Goal: Task Accomplishment & Management: Use online tool/utility

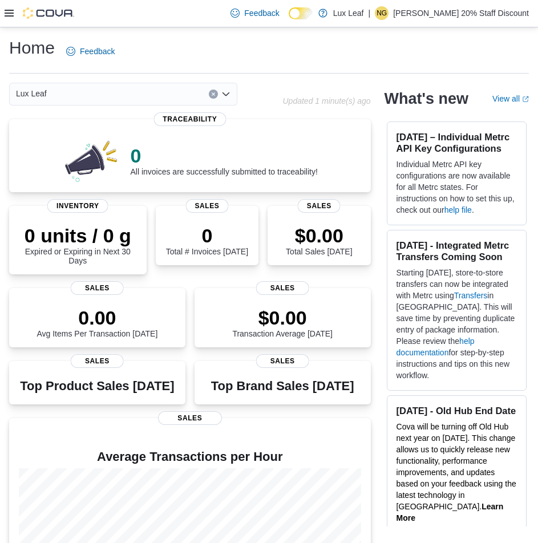
click at [6, 13] on icon at bounding box center [9, 13] width 9 height 7
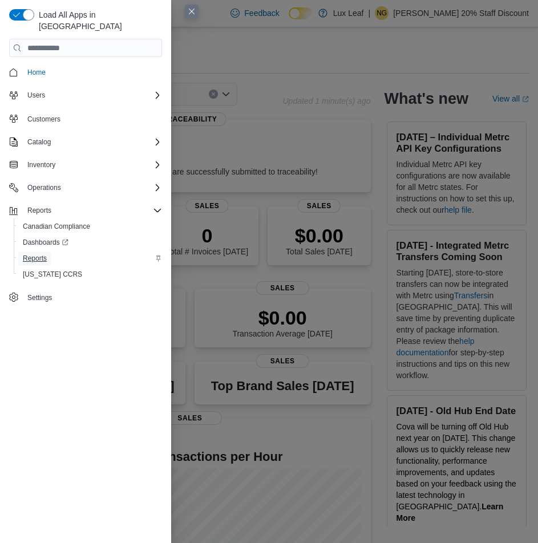
click at [37, 254] on span "Reports" at bounding box center [35, 258] width 24 height 9
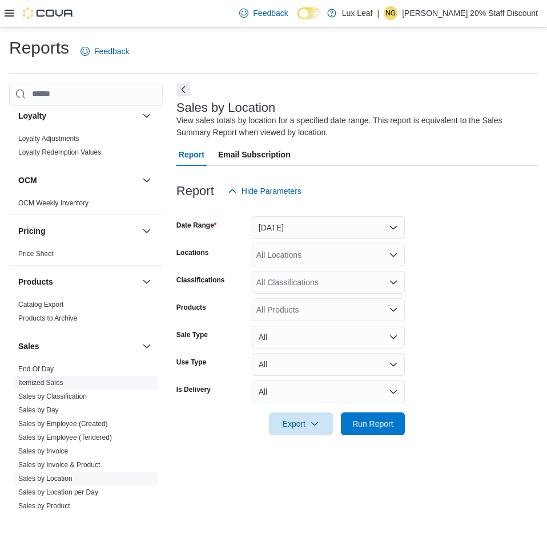
scroll to position [693, 0]
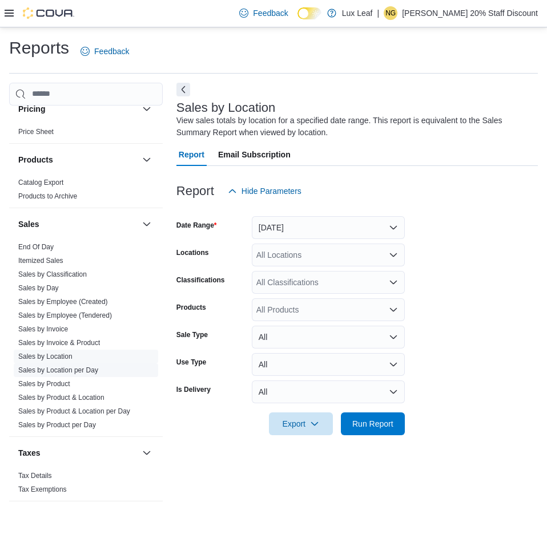
click at [75, 367] on link "Sales by Location per Day" at bounding box center [58, 370] width 80 height 8
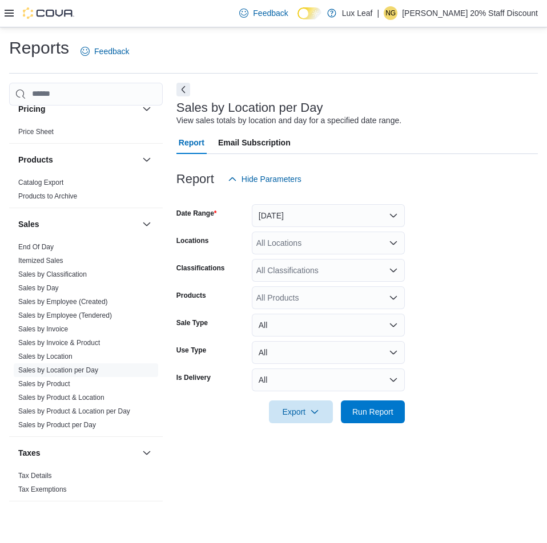
click at [393, 241] on icon "Open list of options" at bounding box center [393, 243] width 9 height 9
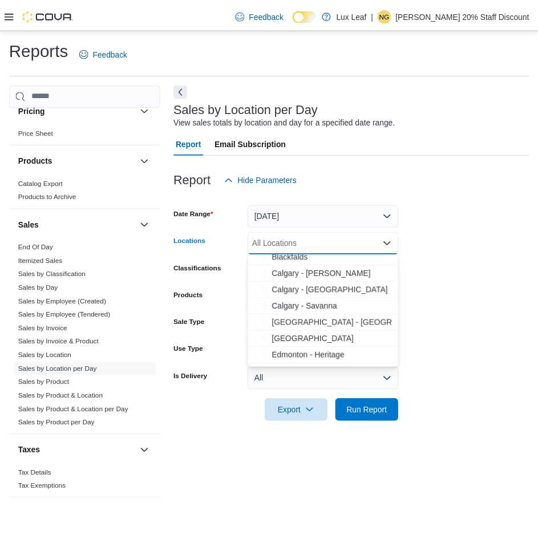
scroll to position [57, 0]
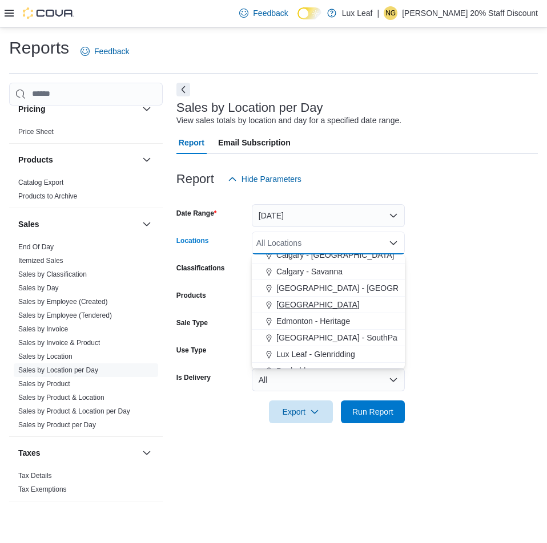
click at [290, 310] on span "[GEOGRAPHIC_DATA]" at bounding box center [317, 304] width 83 height 11
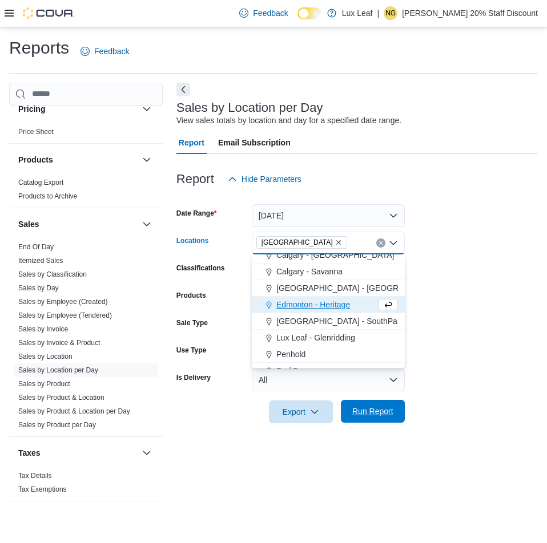
click at [370, 407] on span "Run Report" at bounding box center [372, 411] width 41 height 11
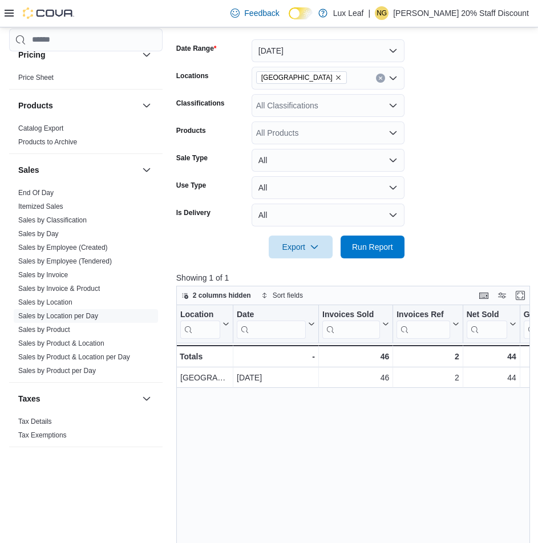
scroll to position [171, 0]
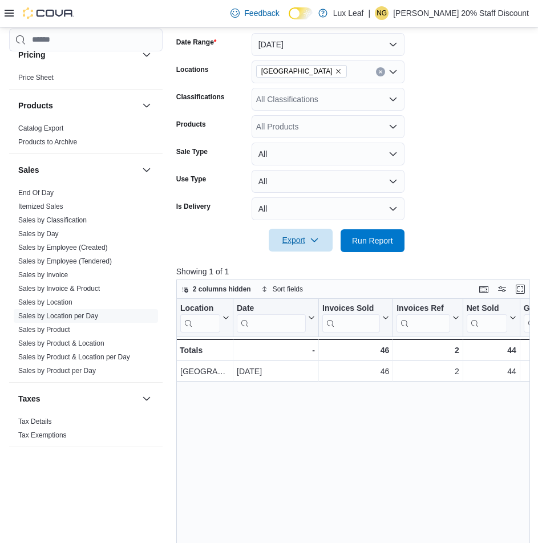
click at [303, 233] on span "Export" at bounding box center [301, 240] width 50 height 23
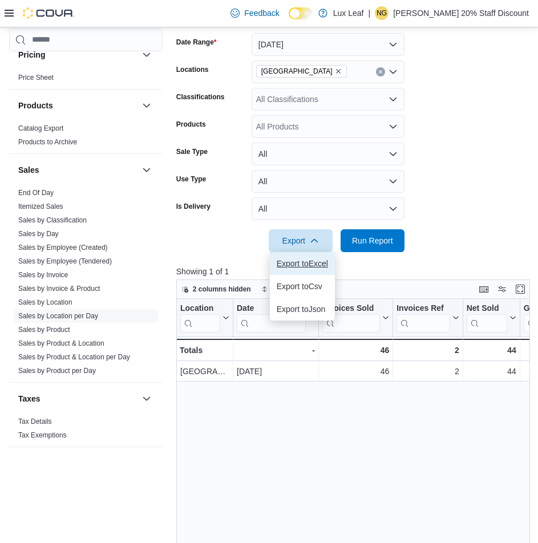
click at [303, 266] on span "Export to Excel" at bounding box center [302, 263] width 51 height 9
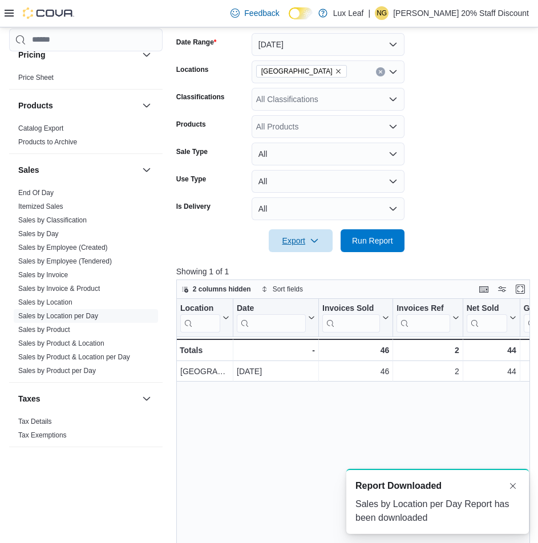
scroll to position [0, 0]
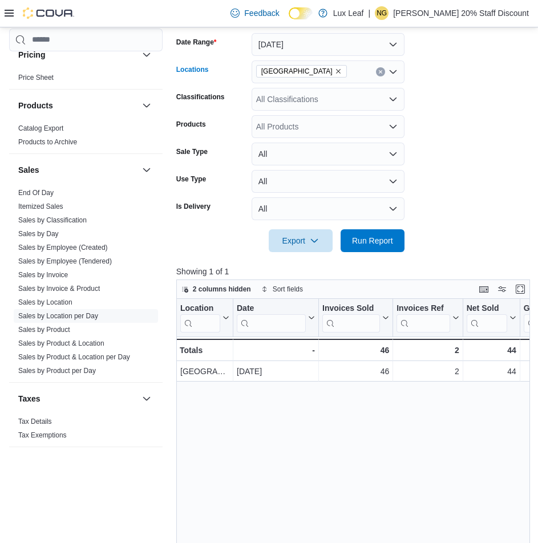
click at [335, 70] on icon "Remove Eckville from selection in this group" at bounding box center [338, 71] width 7 height 7
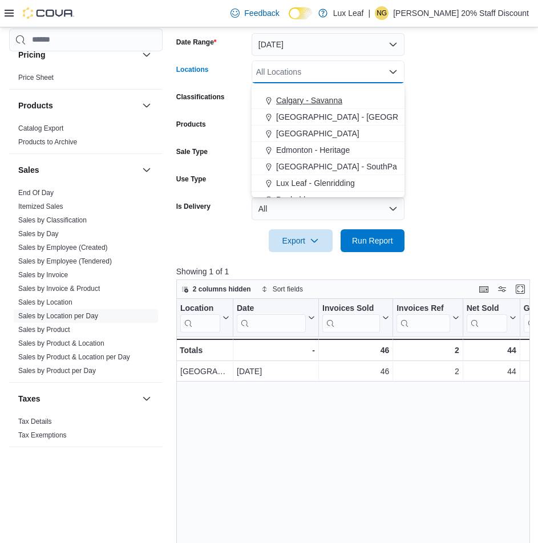
scroll to position [101, 0]
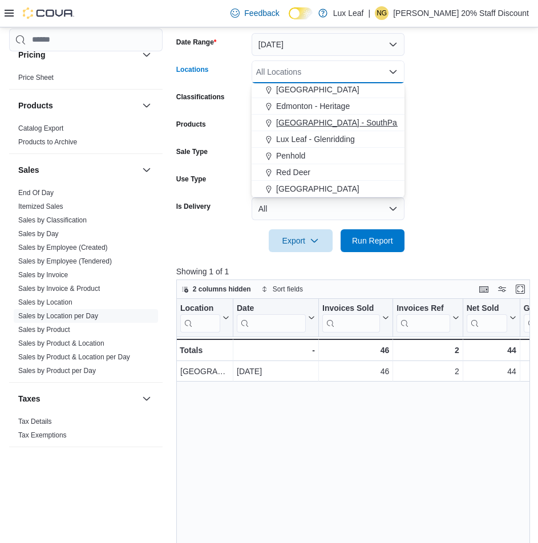
click at [315, 118] on span "[GEOGRAPHIC_DATA] - SouthPark" at bounding box center [340, 122] width 128 height 11
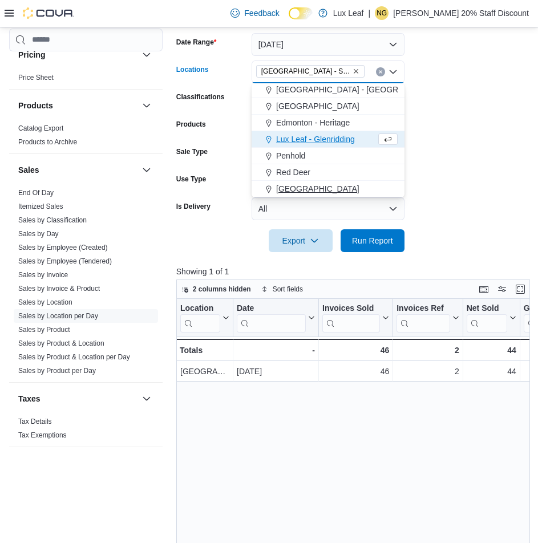
scroll to position [84, 0]
click at [369, 241] on span "Run Report" at bounding box center [372, 240] width 41 height 11
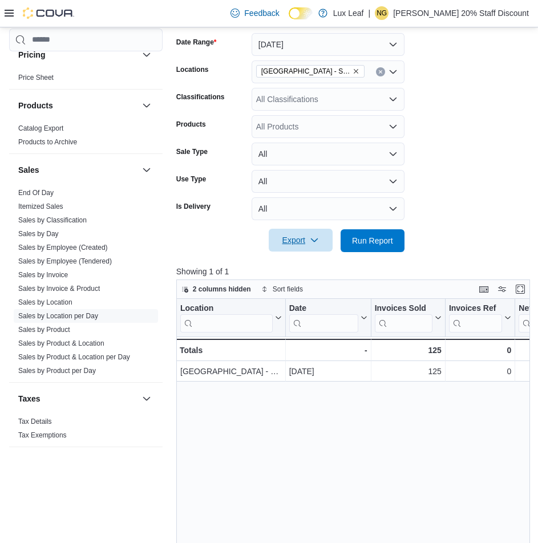
click at [295, 243] on span "Export" at bounding box center [301, 240] width 50 height 23
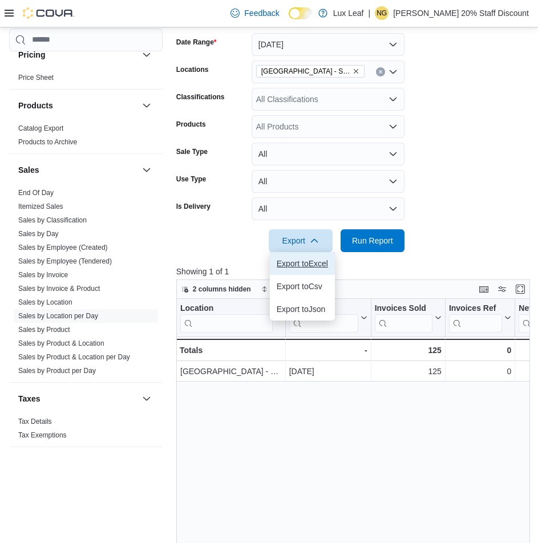
click at [302, 268] on span "Export to Excel" at bounding box center [302, 263] width 51 height 9
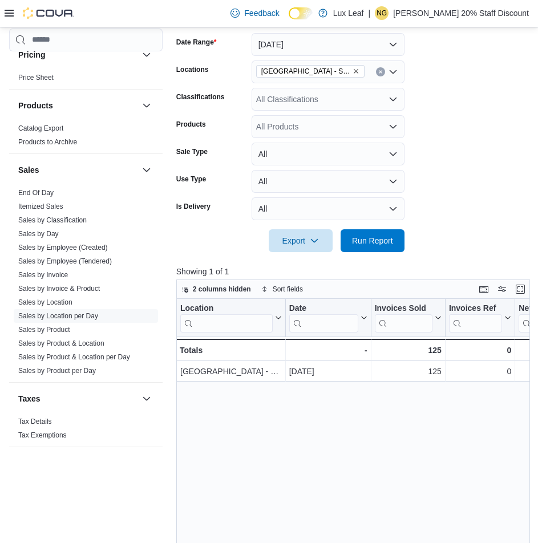
click at [353, 69] on icon "Remove Edmonton - SouthPark from selection in this group" at bounding box center [356, 71] width 7 height 7
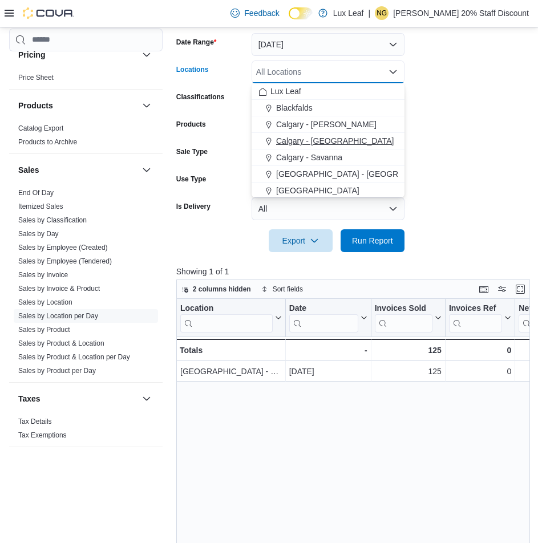
scroll to position [57, 0]
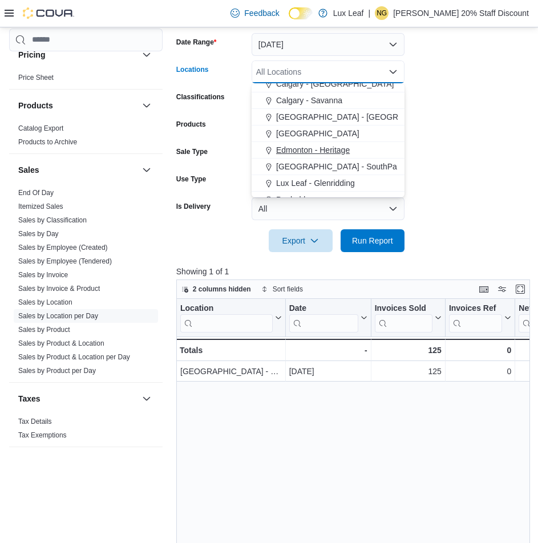
click at [346, 147] on span "Edmonton - Heritage" at bounding box center [313, 149] width 74 height 11
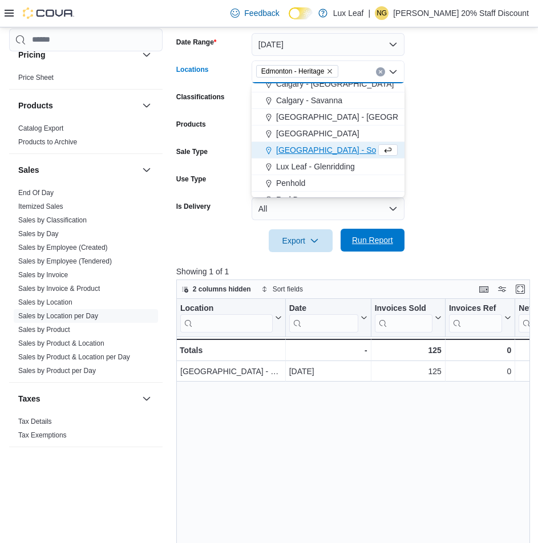
click at [374, 247] on span "Run Report" at bounding box center [373, 240] width 50 height 23
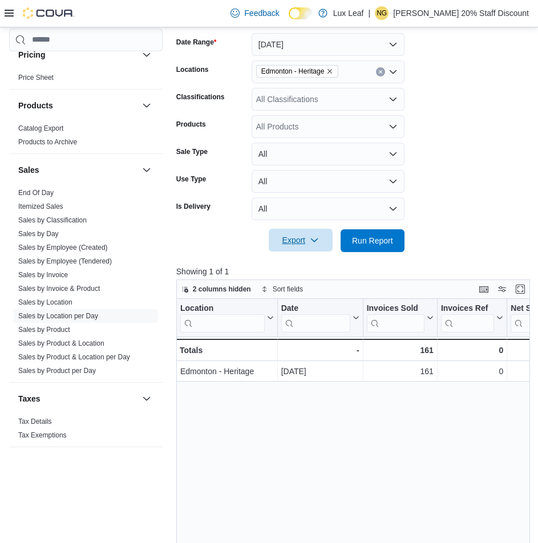
click at [293, 245] on span "Export" at bounding box center [301, 240] width 50 height 23
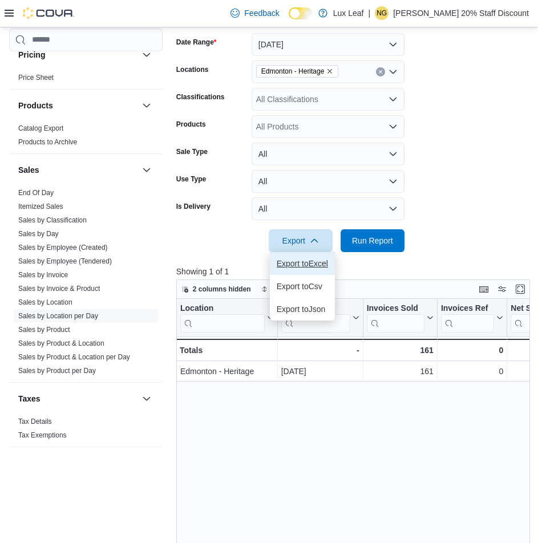
click at [305, 268] on button "Export to Excel" at bounding box center [302, 263] width 65 height 23
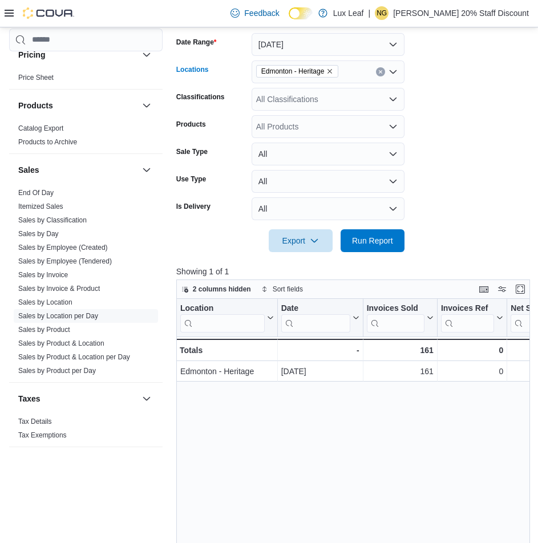
click at [333, 70] on icon "Remove Edmonton - Heritage from selection in this group" at bounding box center [330, 71] width 5 height 5
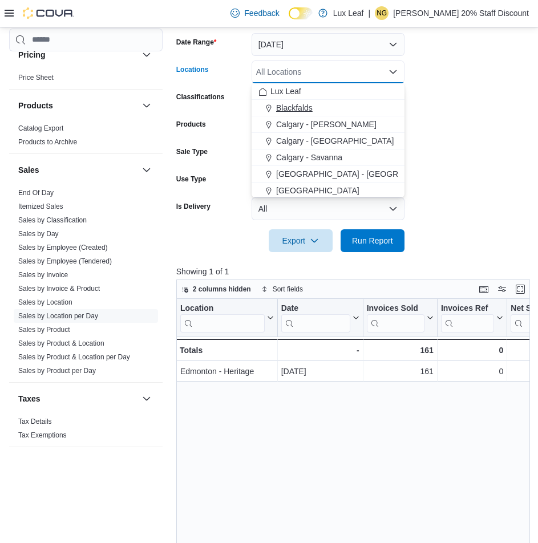
click at [308, 106] on span "Blackfalds" at bounding box center [294, 107] width 37 height 11
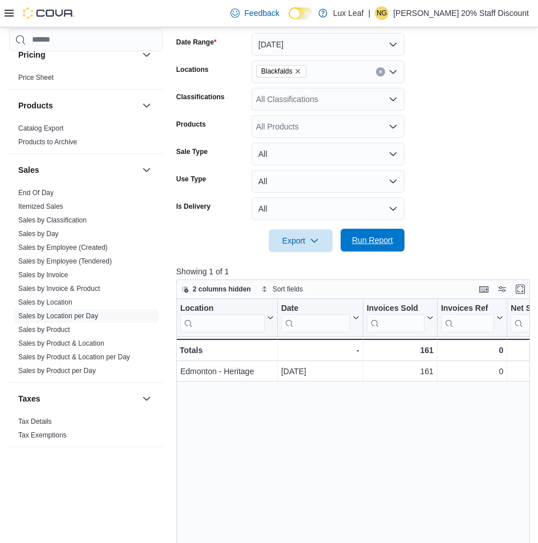
click at [378, 233] on span "Run Report" at bounding box center [373, 240] width 50 height 23
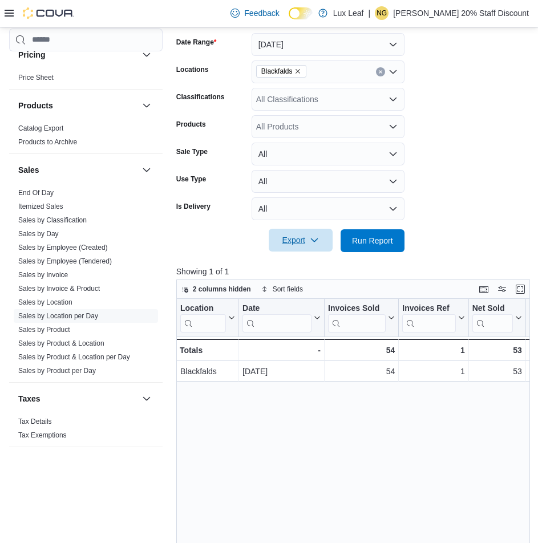
click at [290, 247] on span "Export" at bounding box center [301, 240] width 50 height 23
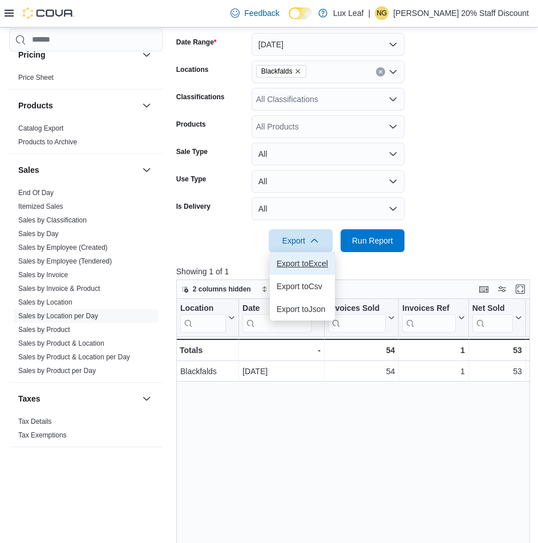
click at [299, 265] on span "Export to Excel" at bounding box center [302, 263] width 51 height 9
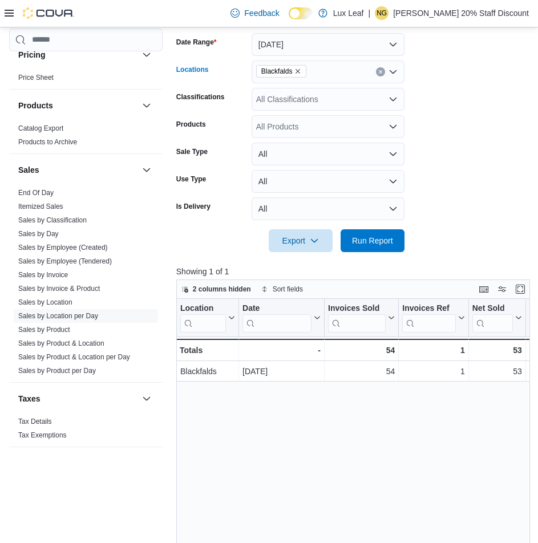
click at [298, 68] on icon "Remove Blackfalds from selection in this group" at bounding box center [297, 71] width 7 height 7
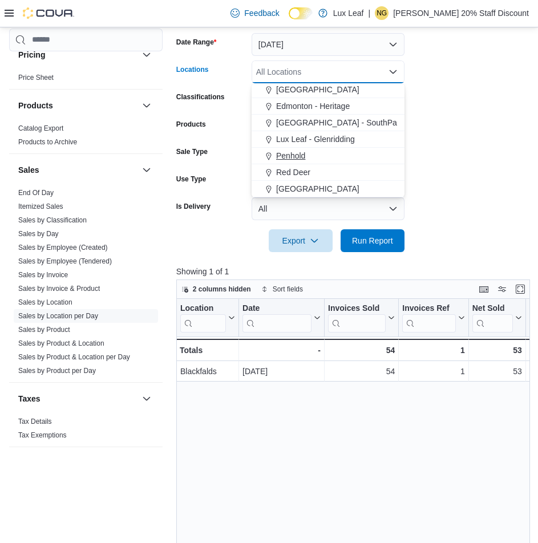
click at [302, 152] on span "Penhold" at bounding box center [290, 155] width 29 height 11
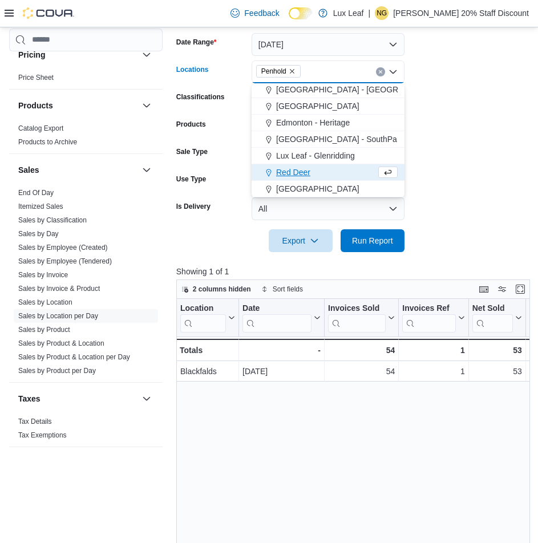
scroll to position [84, 0]
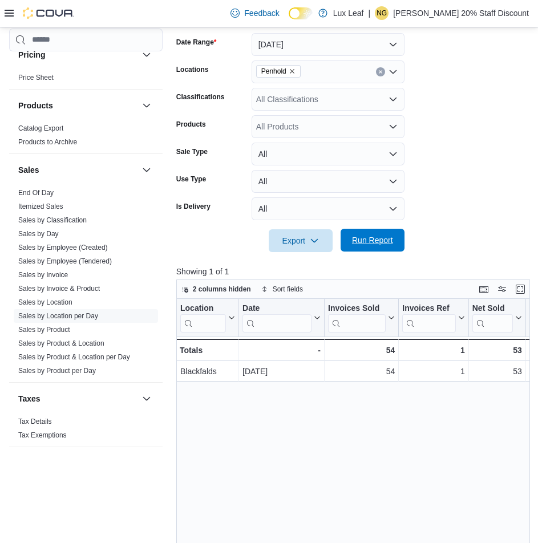
click at [365, 240] on span "Run Report" at bounding box center [372, 240] width 41 height 11
click at [294, 240] on span "Export" at bounding box center [301, 240] width 50 height 23
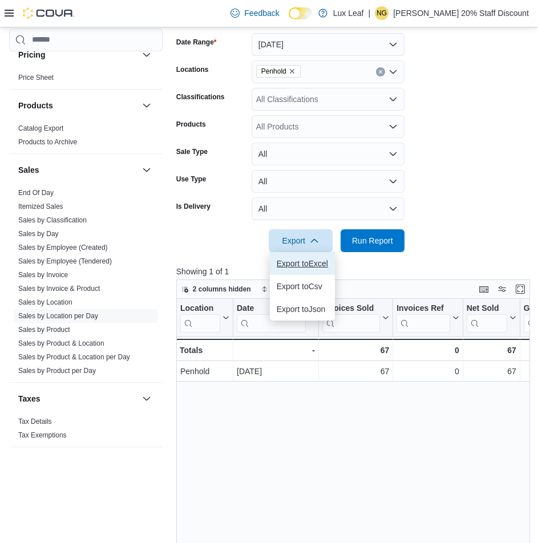
click at [308, 259] on span "Export to Excel" at bounding box center [302, 263] width 51 height 9
click at [292, 67] on span "Penhold" at bounding box center [278, 71] width 34 height 11
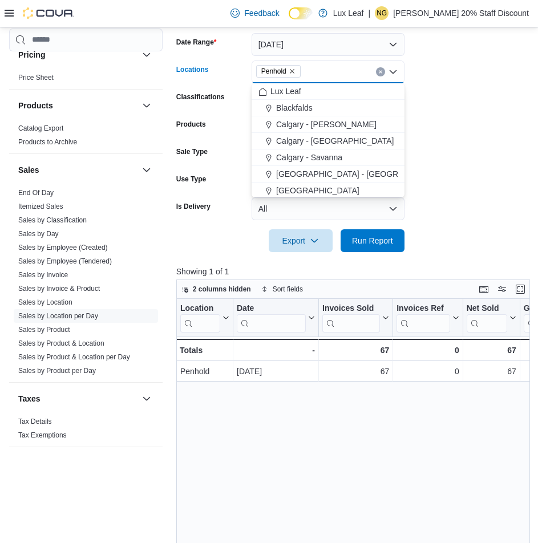
click at [293, 72] on icon "Remove Penhold from selection in this group" at bounding box center [292, 71] width 7 height 7
click at [330, 124] on span "Calgary - [PERSON_NAME]" at bounding box center [326, 124] width 100 height 11
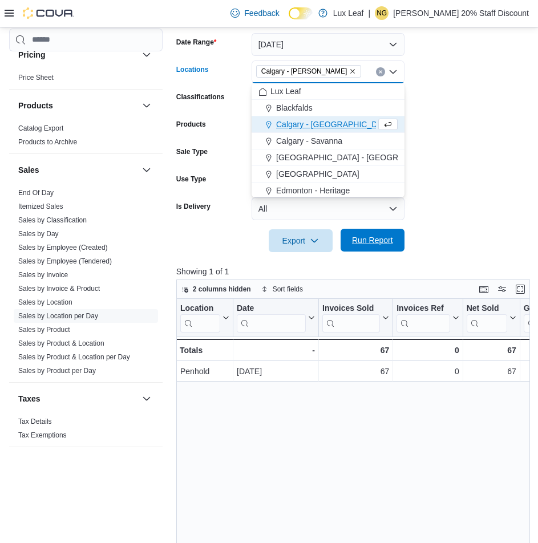
click at [373, 241] on span "Run Report" at bounding box center [372, 240] width 41 height 11
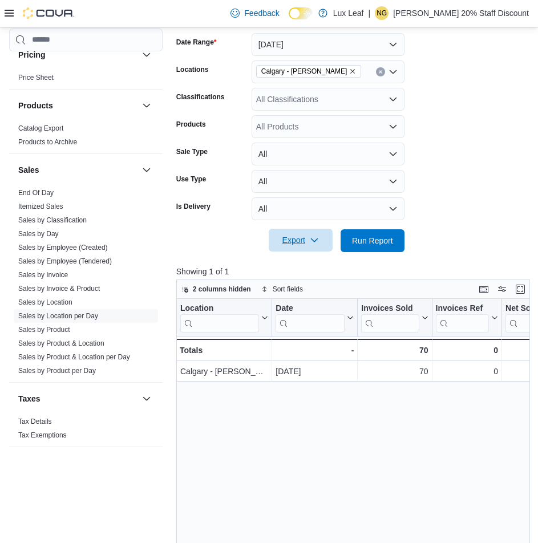
click at [293, 245] on span "Export" at bounding box center [301, 240] width 50 height 23
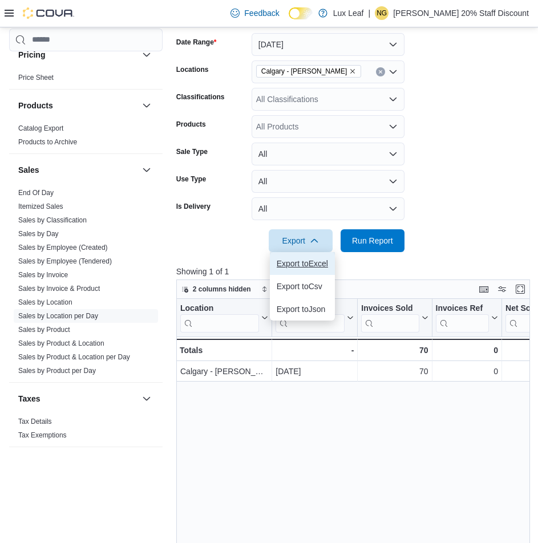
click at [301, 266] on span "Export to Excel" at bounding box center [302, 263] width 51 height 9
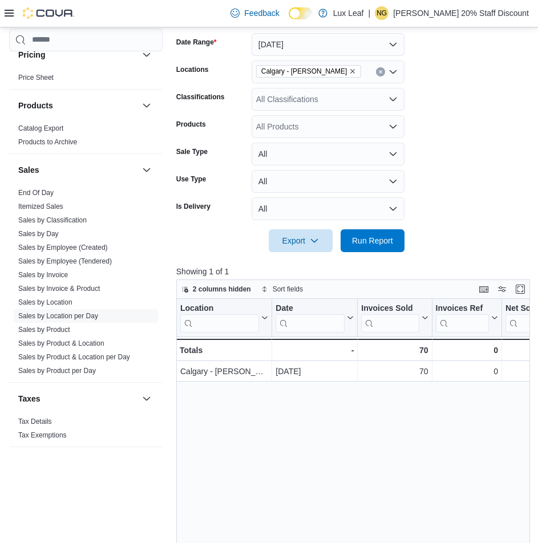
click at [349, 71] on icon "Remove Calgary - Nolan Hill from selection in this group" at bounding box center [352, 71] width 7 height 7
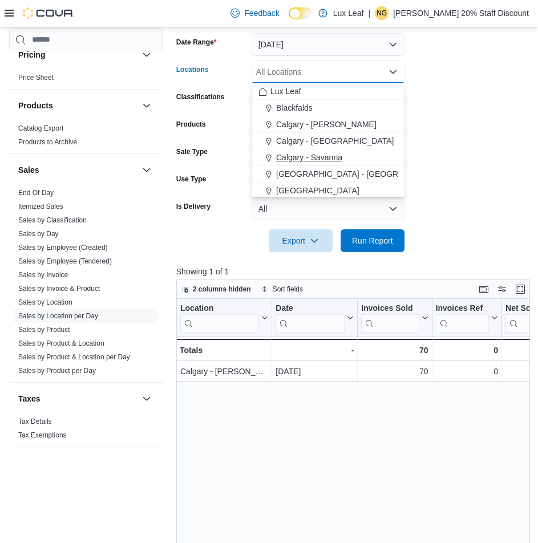
click at [325, 158] on span "Calgary - Savanna" at bounding box center [309, 157] width 66 height 11
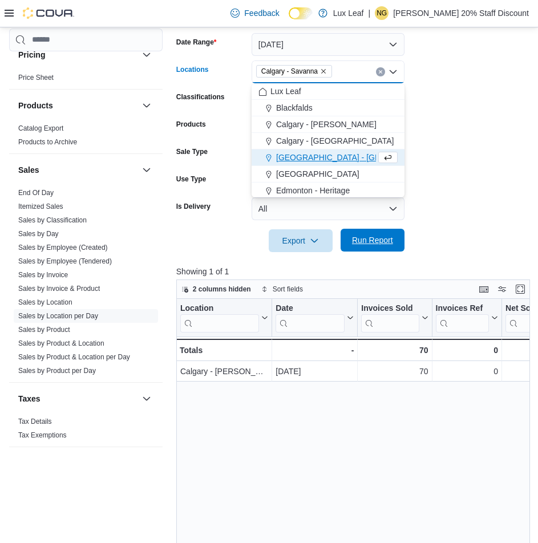
click at [382, 243] on span "Run Report" at bounding box center [372, 240] width 41 height 11
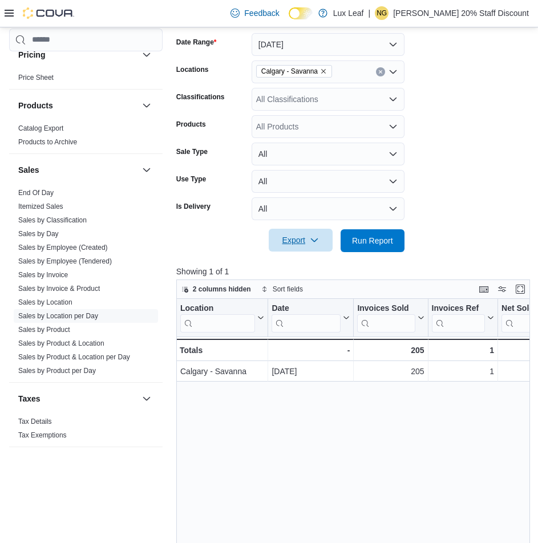
click at [298, 234] on span "Export" at bounding box center [301, 240] width 50 height 23
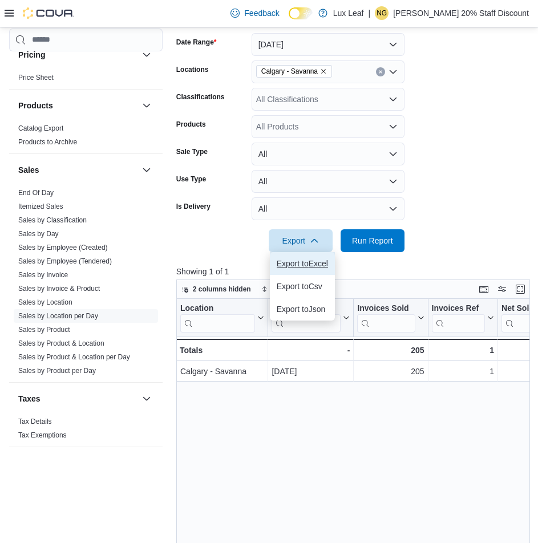
click at [306, 258] on button "Export to Excel" at bounding box center [302, 263] width 65 height 23
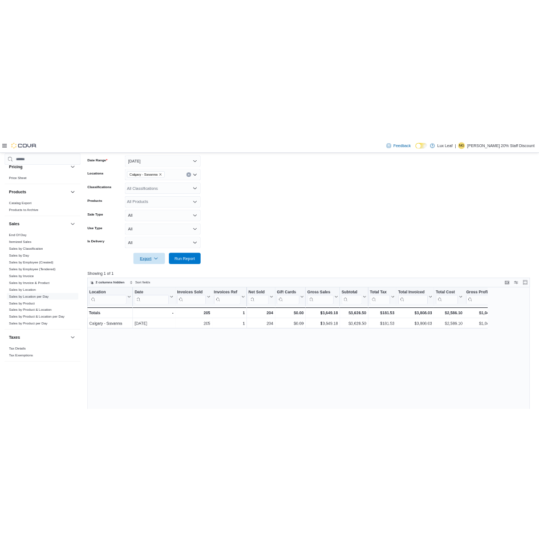
scroll to position [689, 0]
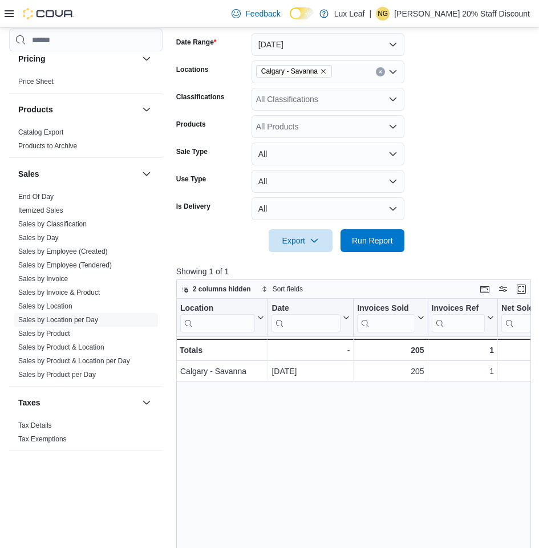
click at [324, 68] on icon "Remove Calgary - Savanna from selection in this group" at bounding box center [323, 71] width 7 height 7
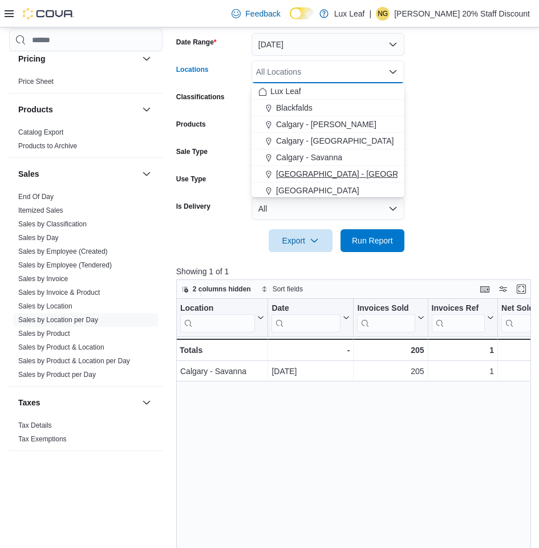
click at [322, 171] on span "[GEOGRAPHIC_DATA] - [GEOGRAPHIC_DATA]" at bounding box center [362, 173] width 173 height 11
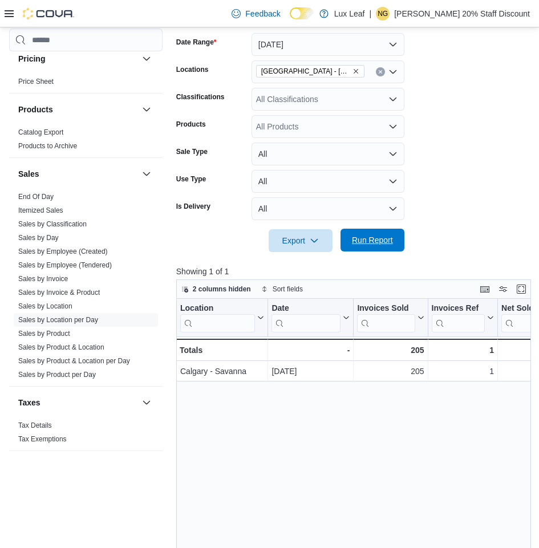
click at [369, 240] on span "Run Report" at bounding box center [372, 240] width 41 height 11
click at [300, 242] on span "Export" at bounding box center [301, 240] width 50 height 23
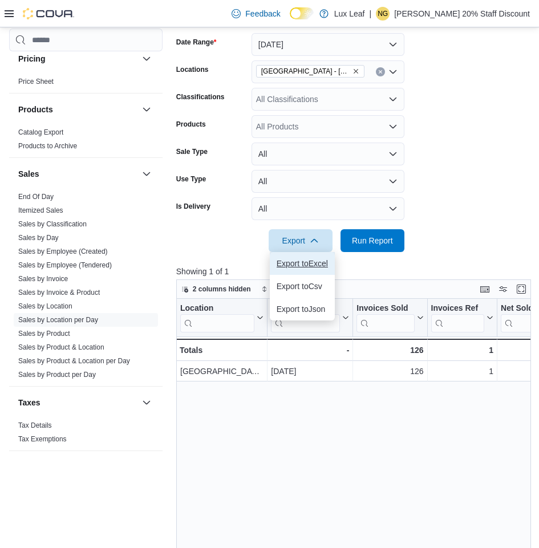
click at [292, 267] on span "Export to Excel" at bounding box center [302, 263] width 51 height 9
click at [354, 72] on icon "Remove Calgary - Taradale from selection in this group" at bounding box center [356, 71] width 5 height 5
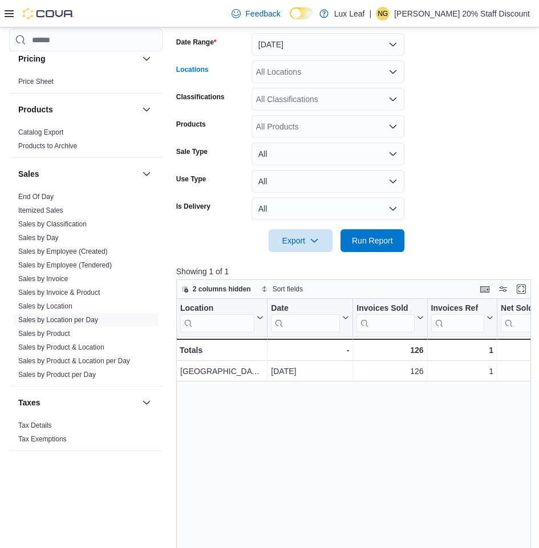
scroll to position [171, 0]
click at [288, 73] on div "All Locations" at bounding box center [328, 71] width 153 height 23
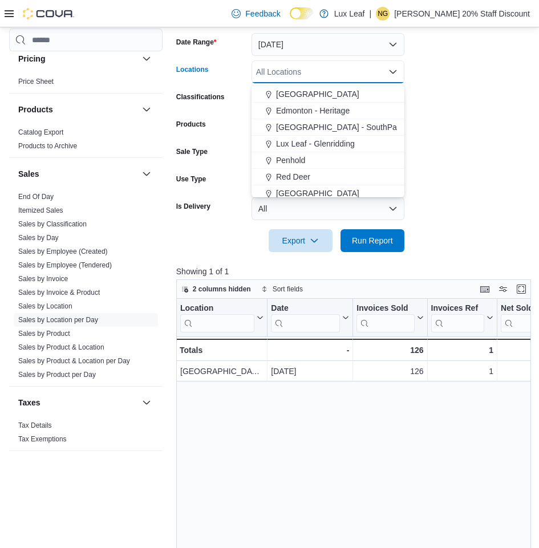
scroll to position [101, 0]
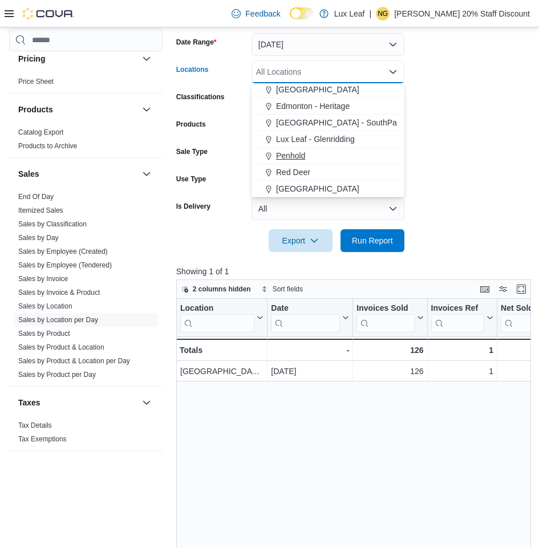
click at [302, 171] on span "Red Deer" at bounding box center [293, 172] width 34 height 11
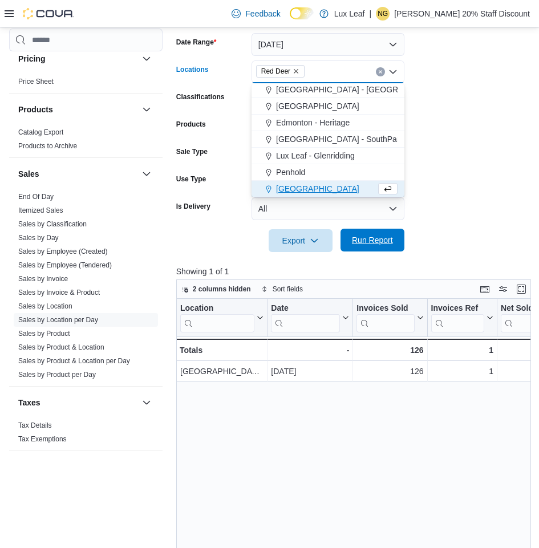
scroll to position [84, 0]
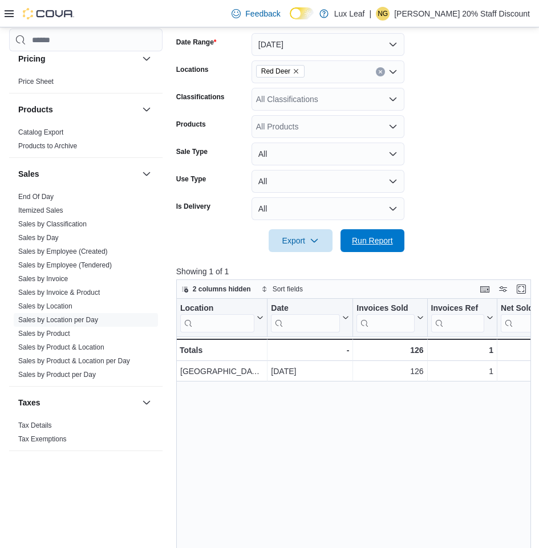
drag, startPoint x: 361, startPoint y: 236, endPoint x: 397, endPoint y: 305, distance: 78.1
click at [361, 236] on span "Run Report" at bounding box center [372, 240] width 41 height 11
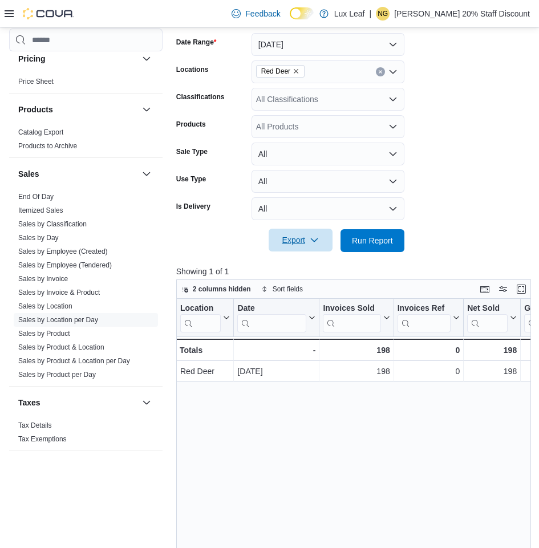
click at [296, 237] on span "Export" at bounding box center [301, 240] width 50 height 23
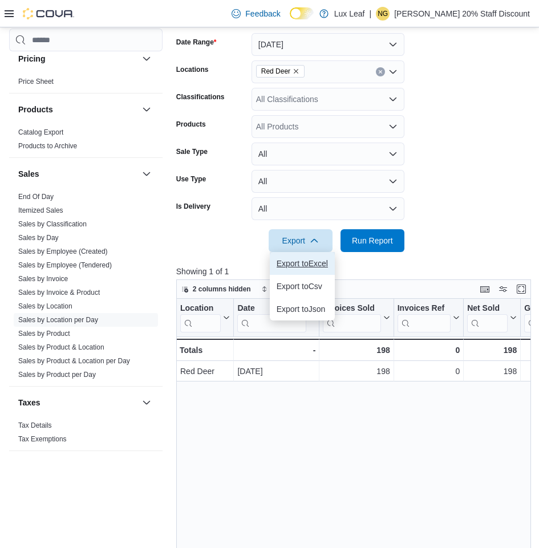
click at [308, 264] on span "Export to Excel" at bounding box center [302, 263] width 51 height 9
click at [294, 72] on icon "Remove Red Deer from selection in this group" at bounding box center [296, 71] width 7 height 7
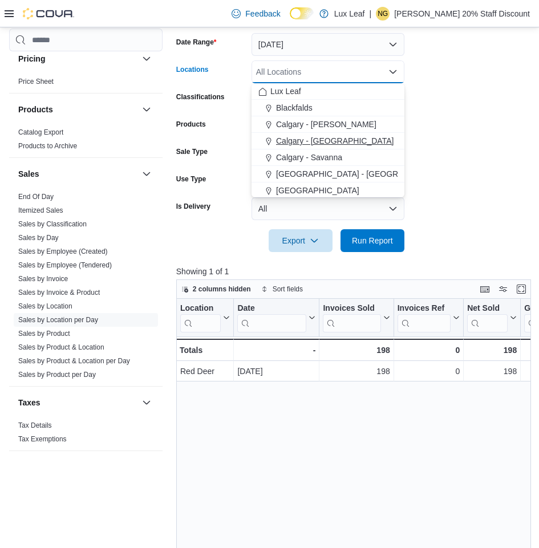
click at [306, 143] on span "Calgary - [GEOGRAPHIC_DATA]" at bounding box center [335, 140] width 118 height 11
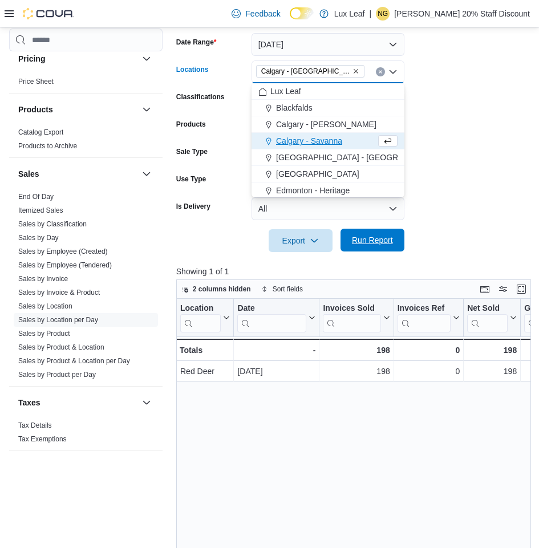
click at [381, 240] on span "Run Report" at bounding box center [372, 240] width 41 height 11
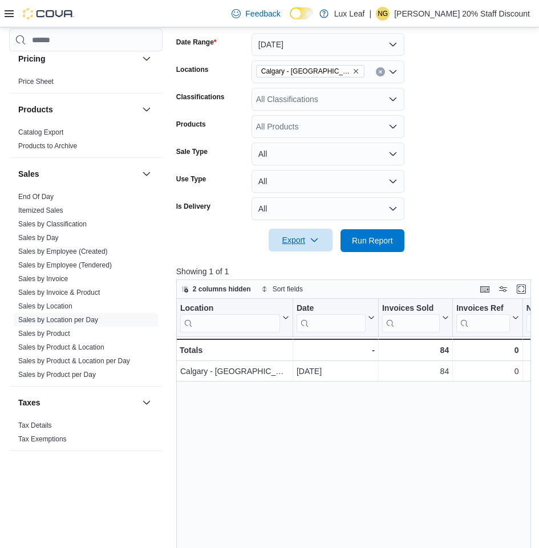
click at [302, 229] on form "Date Range [DATE] Locations [GEOGRAPHIC_DATA] - [GEOGRAPHIC_DATA] Classificatio…" at bounding box center [353, 135] width 354 height 233
click at [297, 241] on span "Export" at bounding box center [301, 240] width 50 height 23
click at [309, 260] on span "Export to Excel" at bounding box center [302, 263] width 51 height 9
drag, startPoint x: 422, startPoint y: 108, endPoint x: 429, endPoint y: 88, distance: 21.7
click at [422, 108] on form "Date Range [DATE] Locations [GEOGRAPHIC_DATA] - [GEOGRAPHIC_DATA] Classificatio…" at bounding box center [353, 135] width 354 height 233
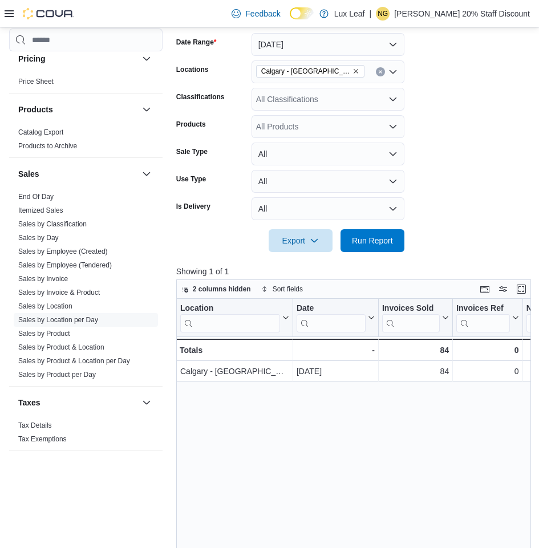
click at [447, 15] on p "[PERSON_NAME] 20% Staff Discount" at bounding box center [462, 14] width 136 height 14
